Goal: Task Accomplishment & Management: Manage account settings

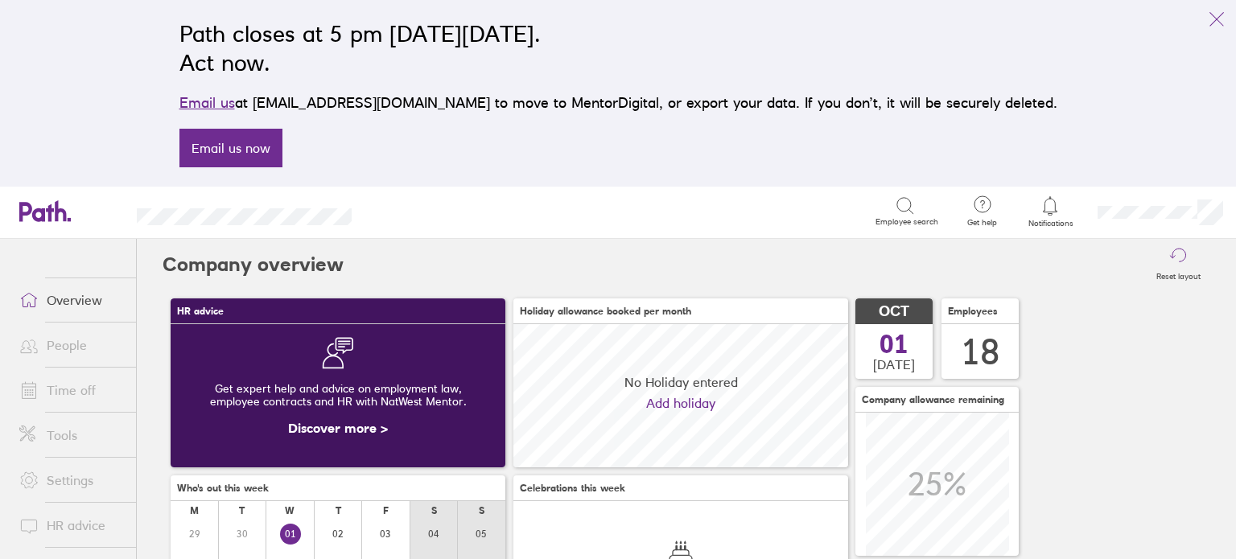
scroll to position [142, 335]
click at [920, 147] on div "Path closes at 5 pm [DATE][DATE]. Act now. Email us at [EMAIL_ADDRESS][DOMAIN_N…" at bounding box center [618, 93] width 903 height 167
click at [1215, 17] on icon "link" at bounding box center [1216, 19] width 19 height 19
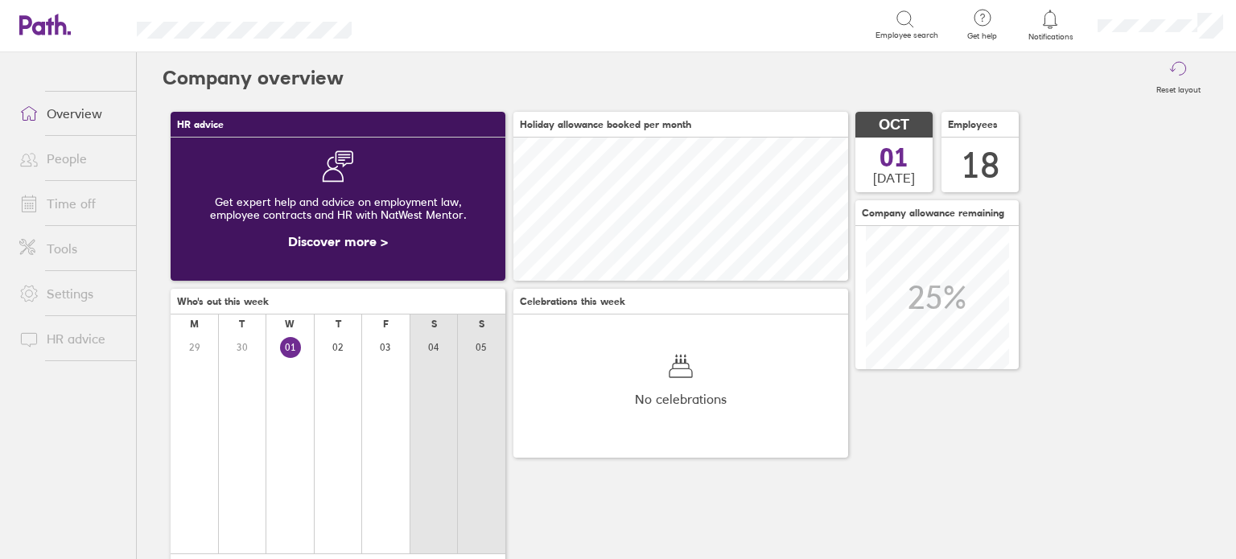
click at [47, 195] on link "Time off" at bounding box center [71, 203] width 130 height 32
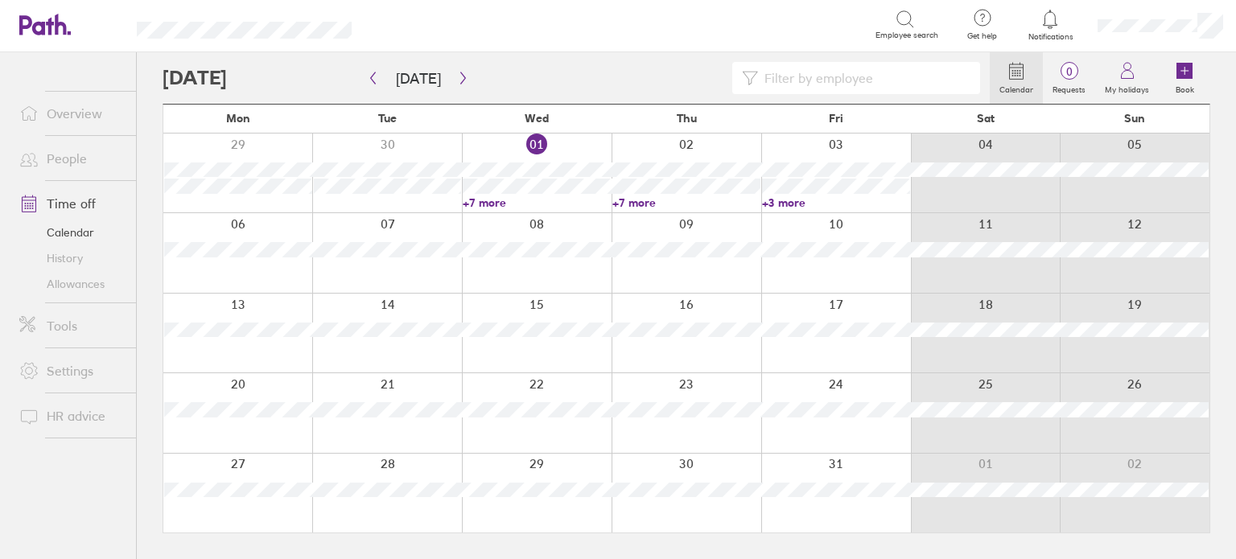
click at [74, 279] on link "Allowances" at bounding box center [71, 284] width 130 height 26
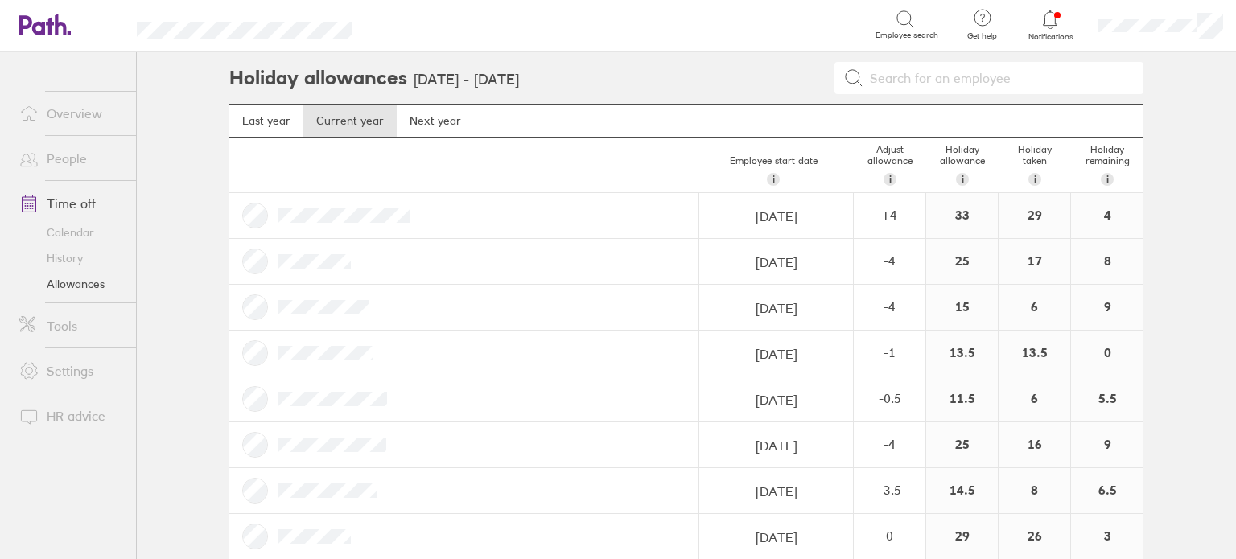
click at [70, 235] on link "Calendar" at bounding box center [71, 233] width 130 height 26
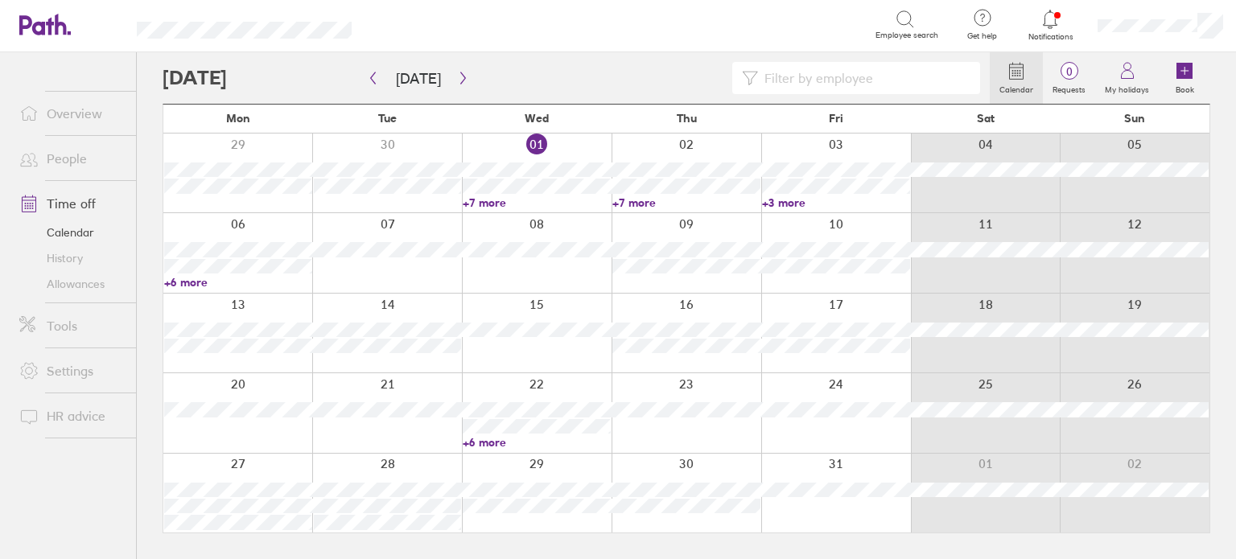
click at [372, 202] on div at bounding box center [387, 173] width 150 height 79
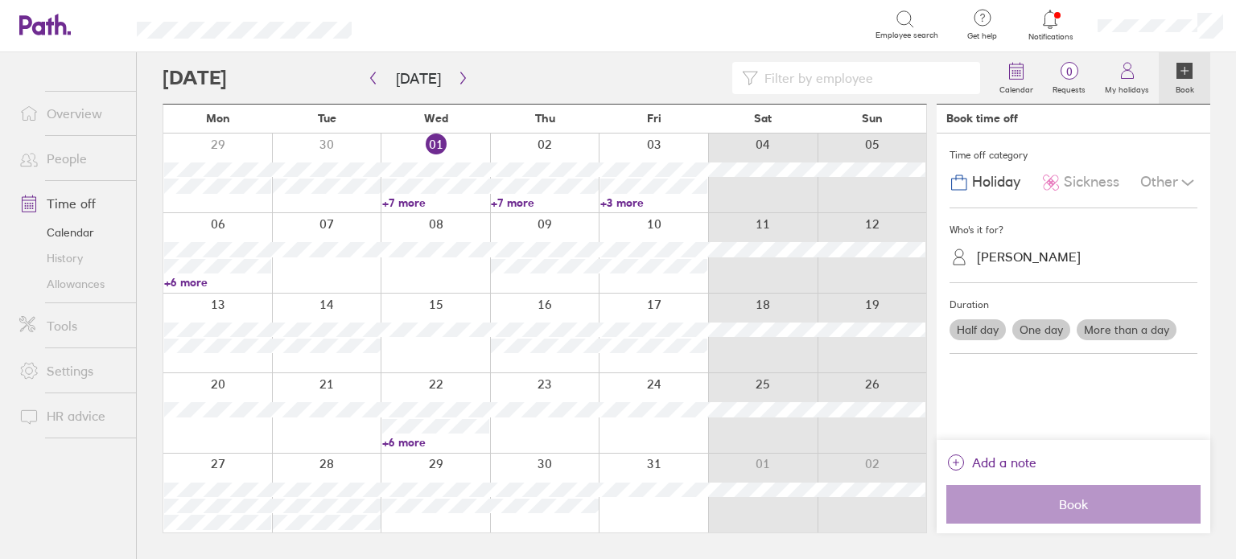
click at [567, 69] on div at bounding box center [575, 78] width 827 height 32
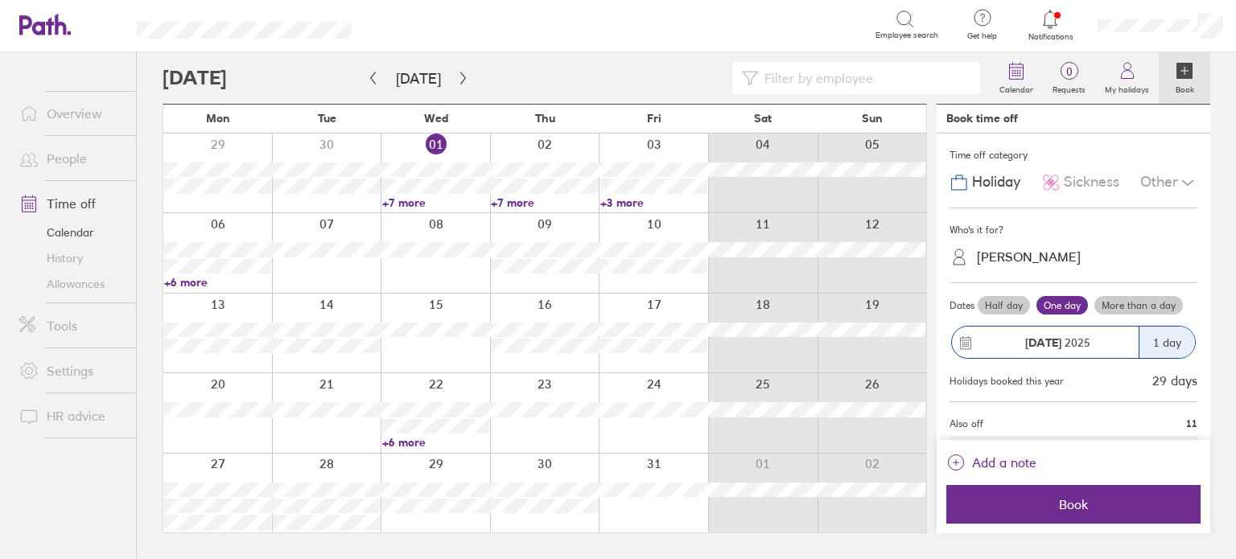
click at [1174, 90] on label "Book" at bounding box center [1185, 87] width 38 height 14
click at [74, 228] on link "Calendar" at bounding box center [71, 233] width 130 height 26
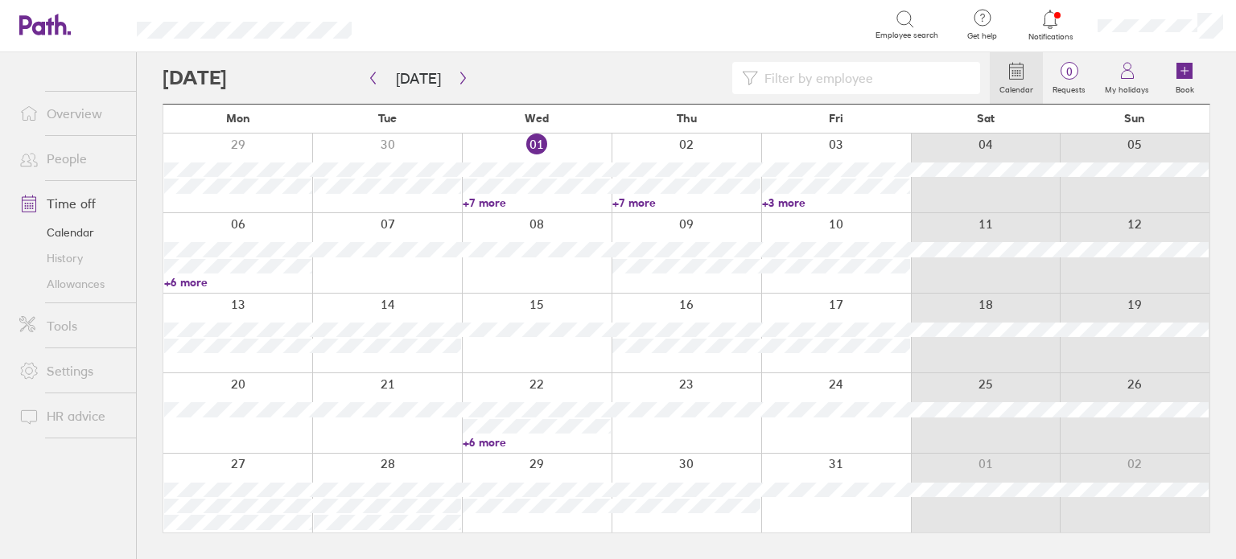
click at [72, 280] on link "Allowances" at bounding box center [71, 284] width 130 height 26
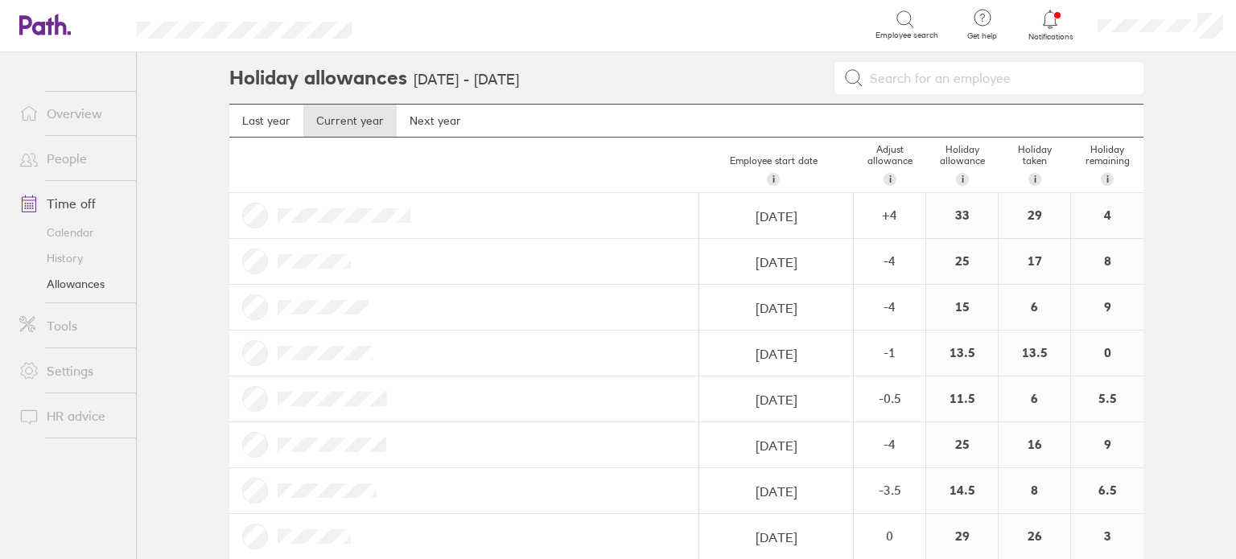
click at [51, 232] on link "Calendar" at bounding box center [71, 233] width 130 height 26
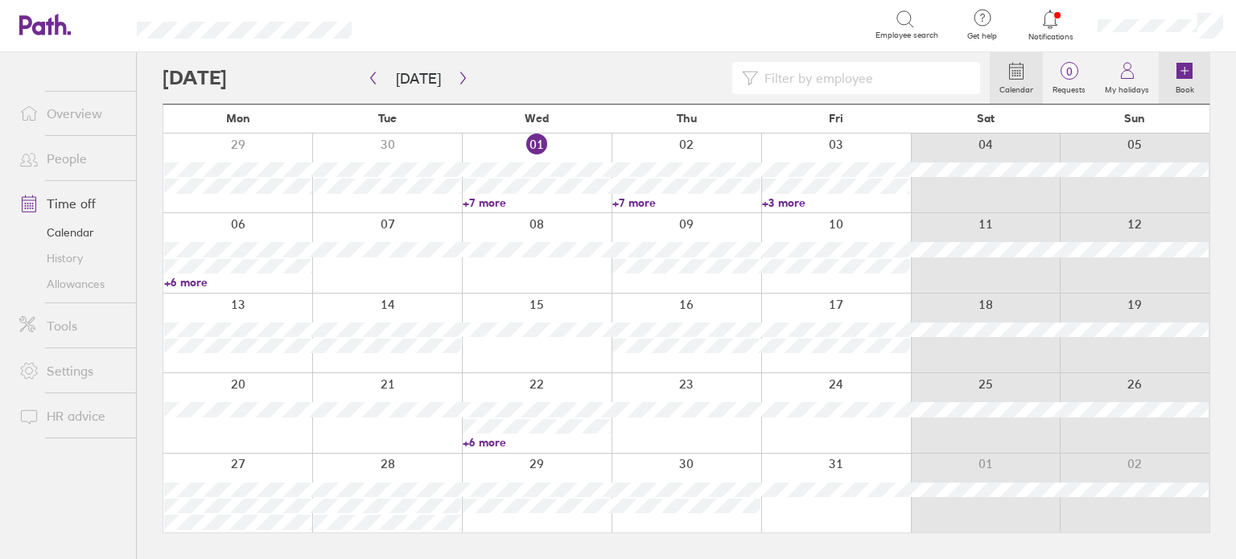
click at [1196, 69] on link "Book" at bounding box center [1183, 77] width 51 height 51
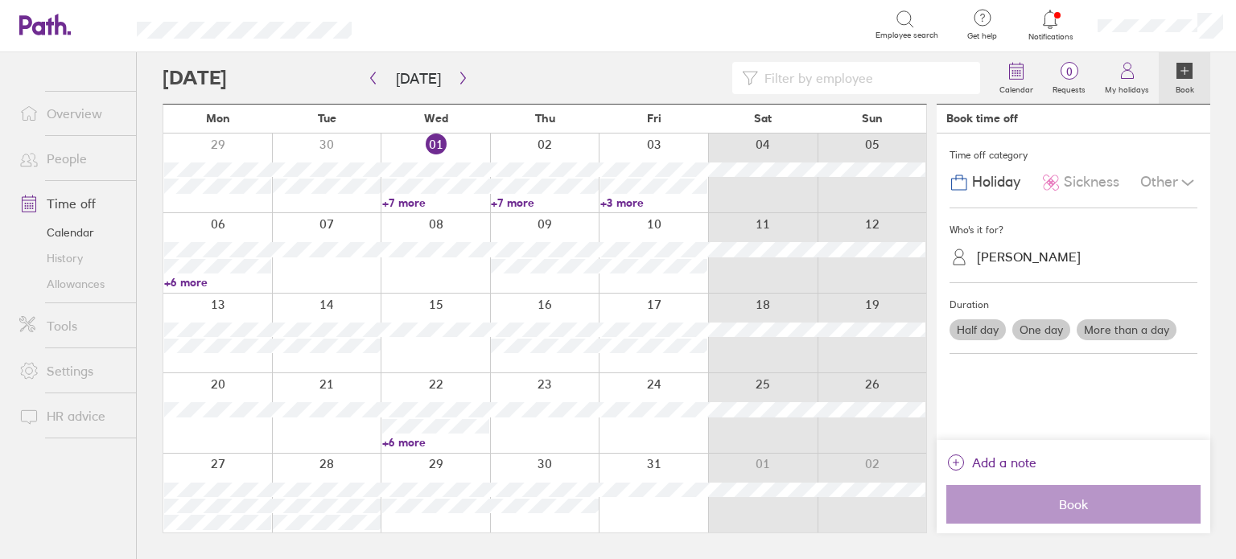
click at [1102, 325] on label "More than a day" at bounding box center [1126, 329] width 100 height 21
click at [0, 0] on input "More than a day" at bounding box center [0, 0] width 0 height 0
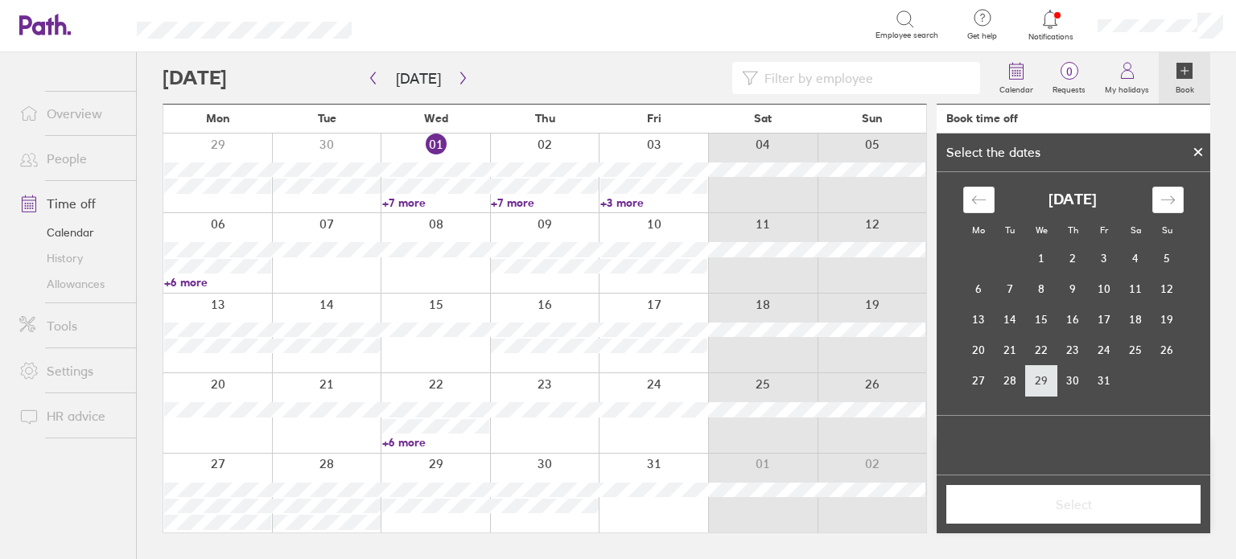
click at [1036, 382] on td "29" at bounding box center [1041, 380] width 31 height 31
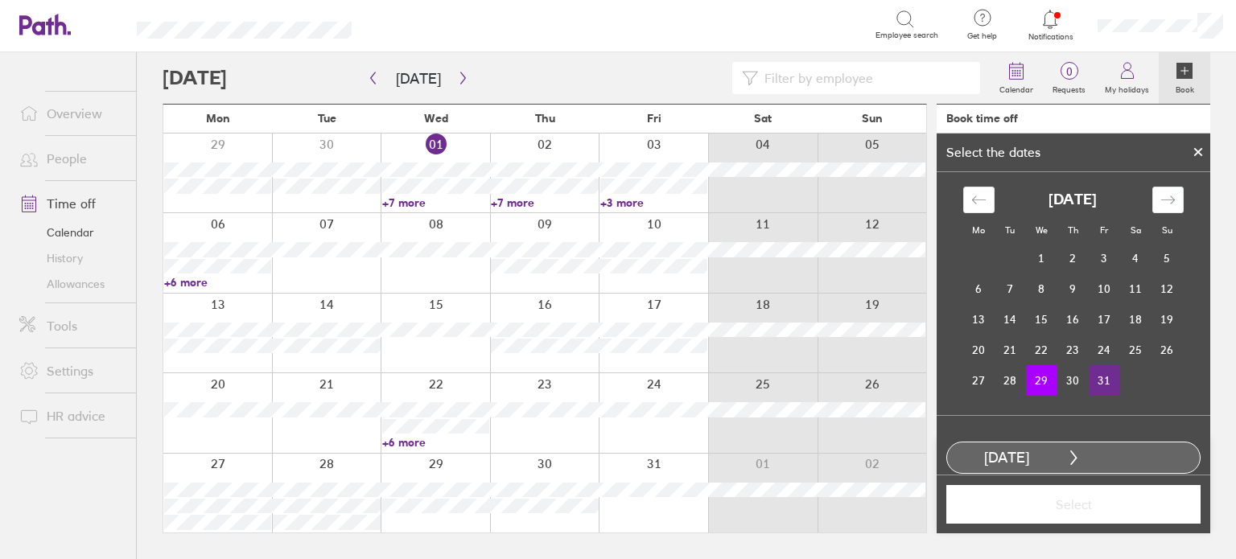
click at [1093, 379] on td "31" at bounding box center [1103, 380] width 31 height 31
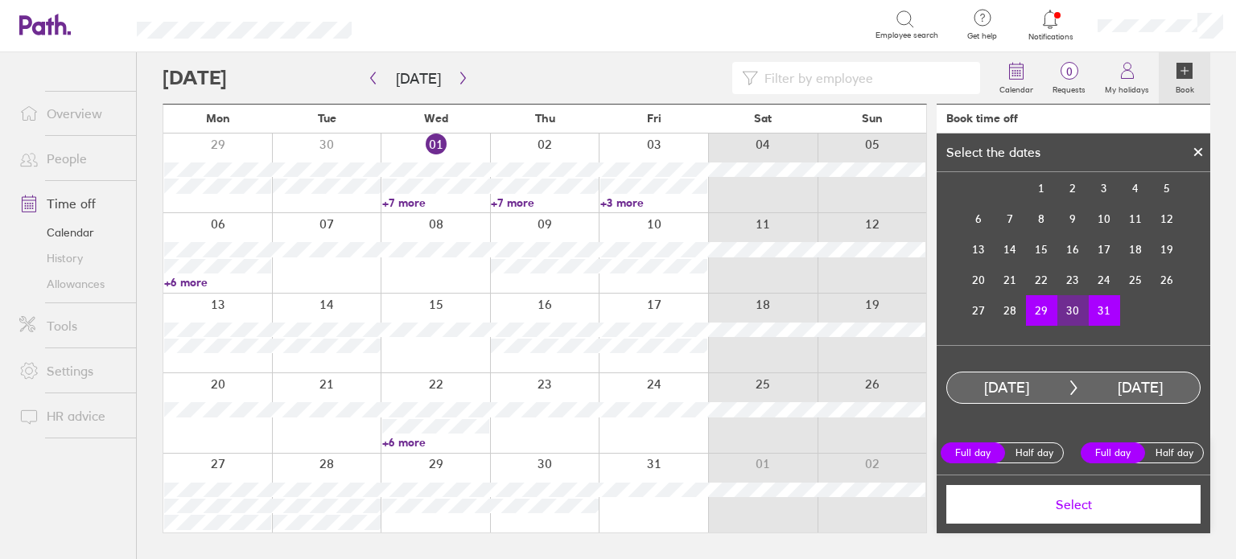
click at [1091, 503] on span "Select" at bounding box center [1073, 504] width 232 height 14
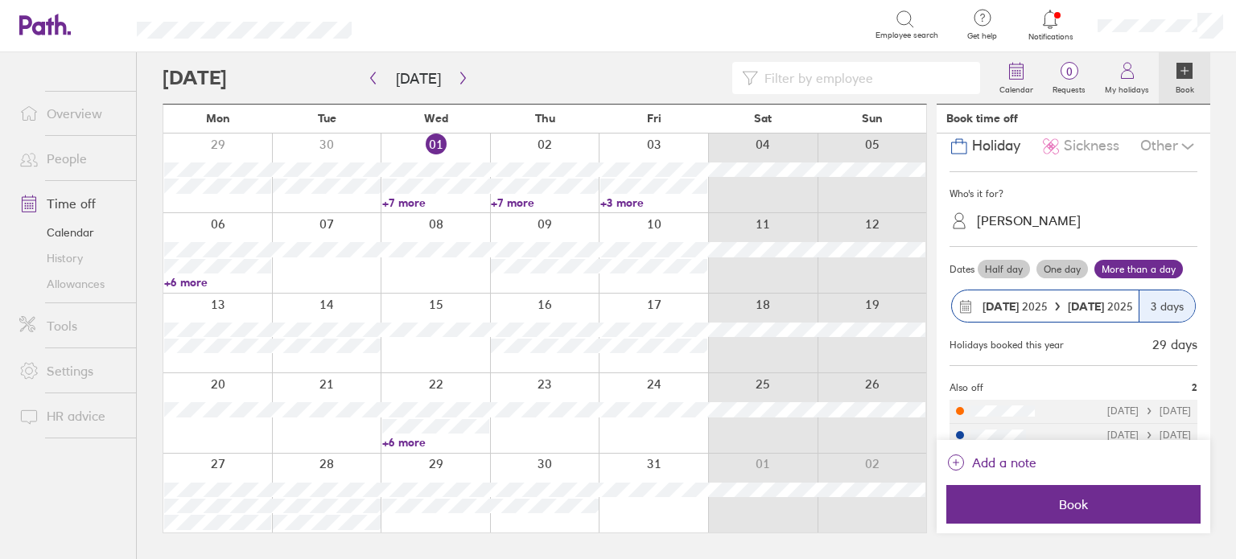
scroll to position [51, 0]
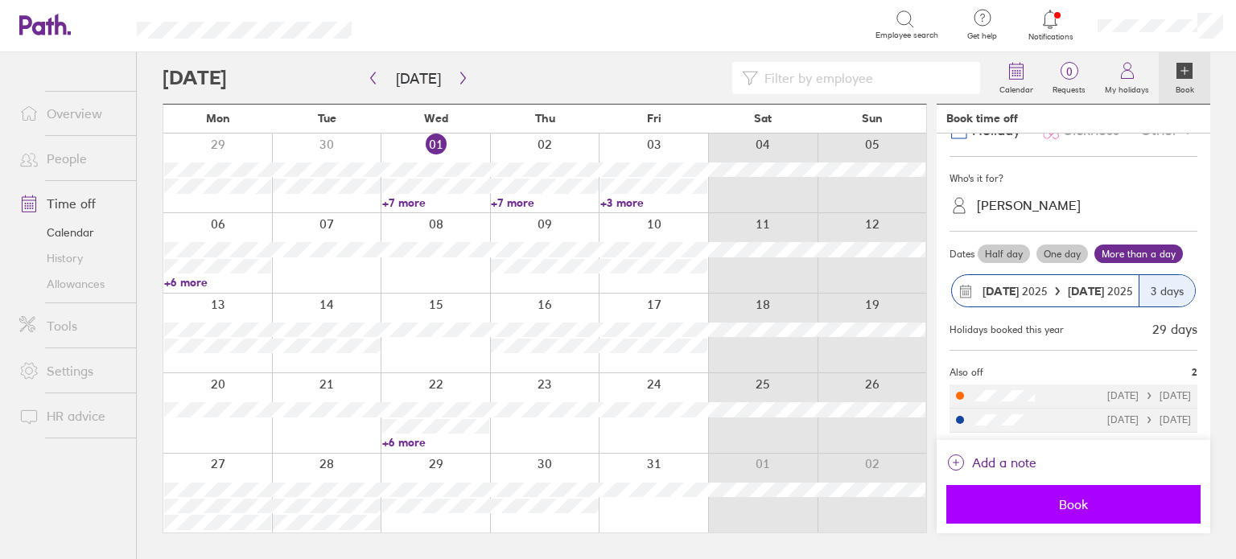
click at [1095, 499] on span "Book" at bounding box center [1073, 504] width 232 height 14
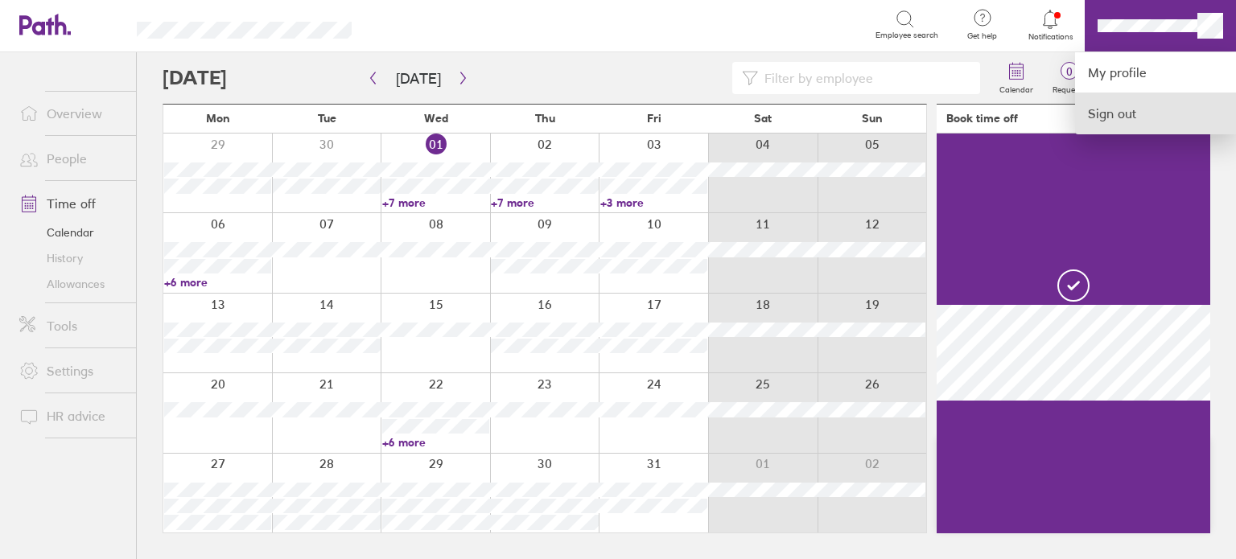
click at [1135, 117] on link "Sign out" at bounding box center [1155, 113] width 161 height 40
